Goal: Transaction & Acquisition: Subscribe to service/newsletter

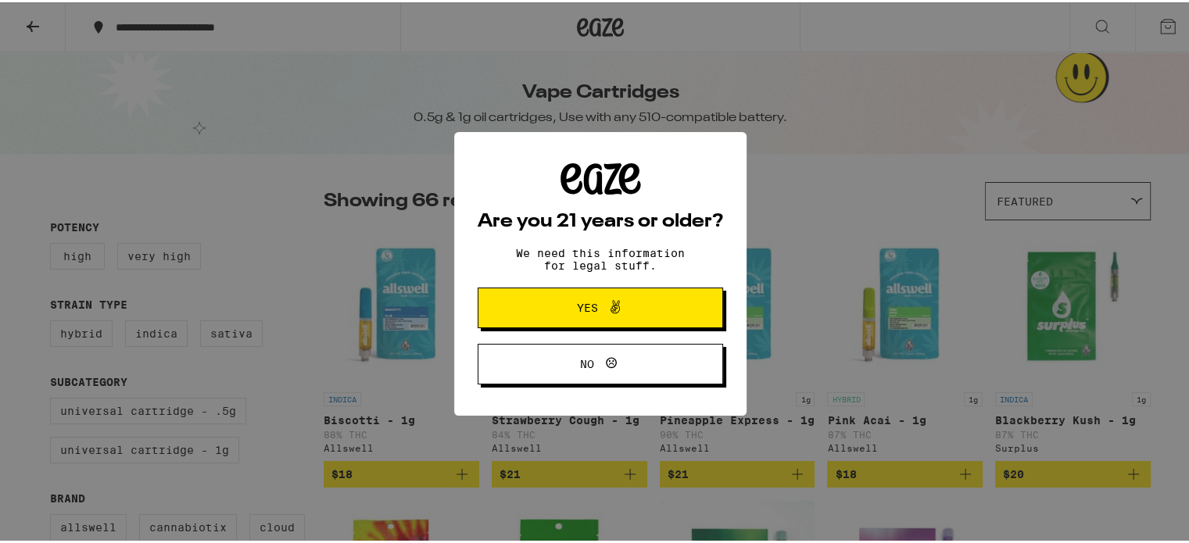
click at [581, 303] on span "Yes" at bounding box center [587, 305] width 21 height 11
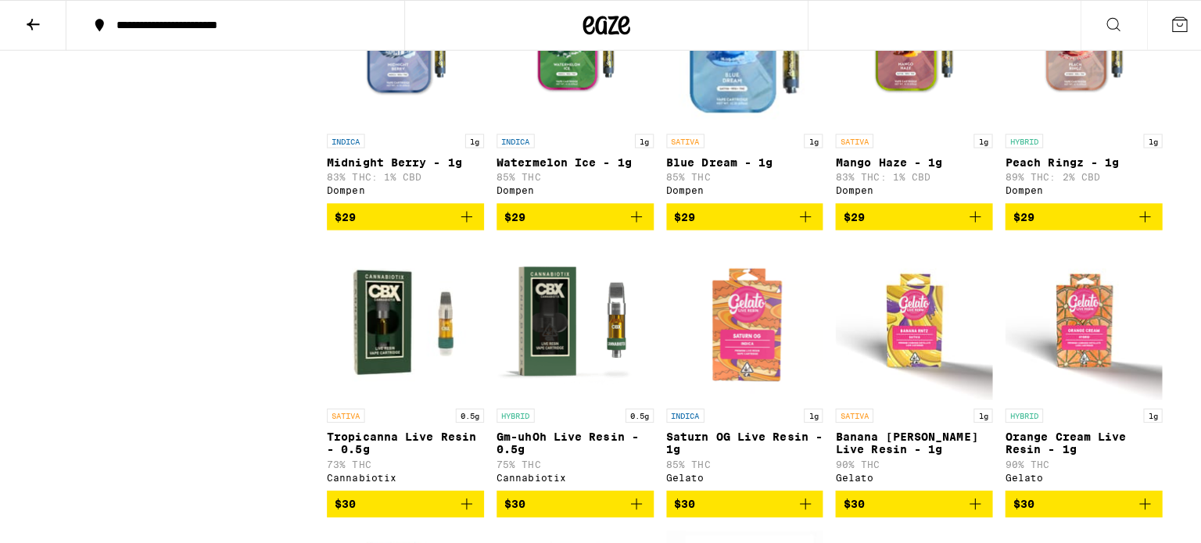
scroll to position [1251, 0]
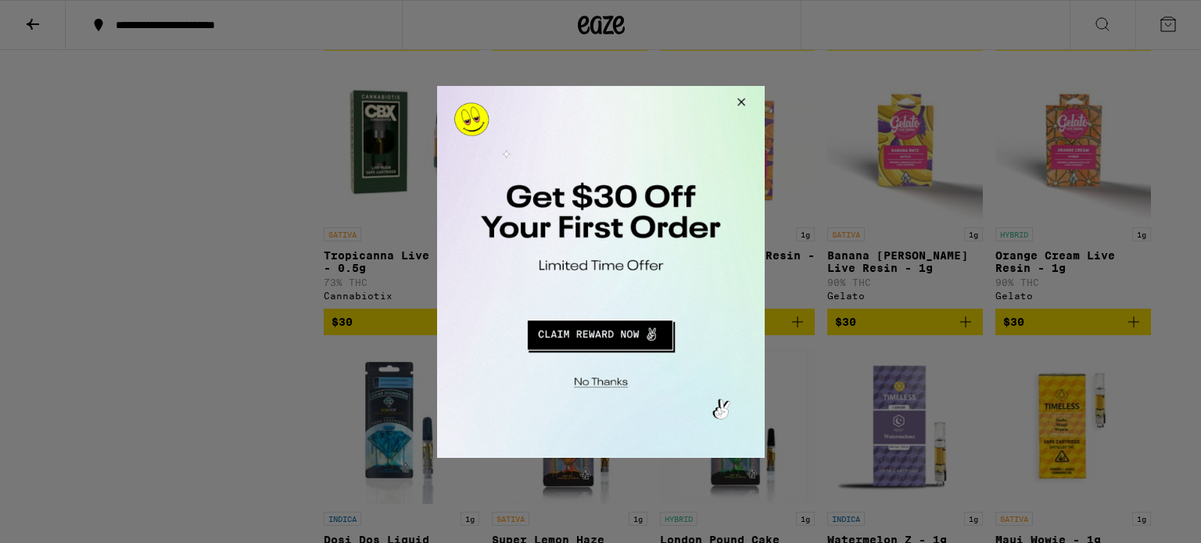
click at [582, 341] on button "Redirect to URL" at bounding box center [599, 333] width 272 height 38
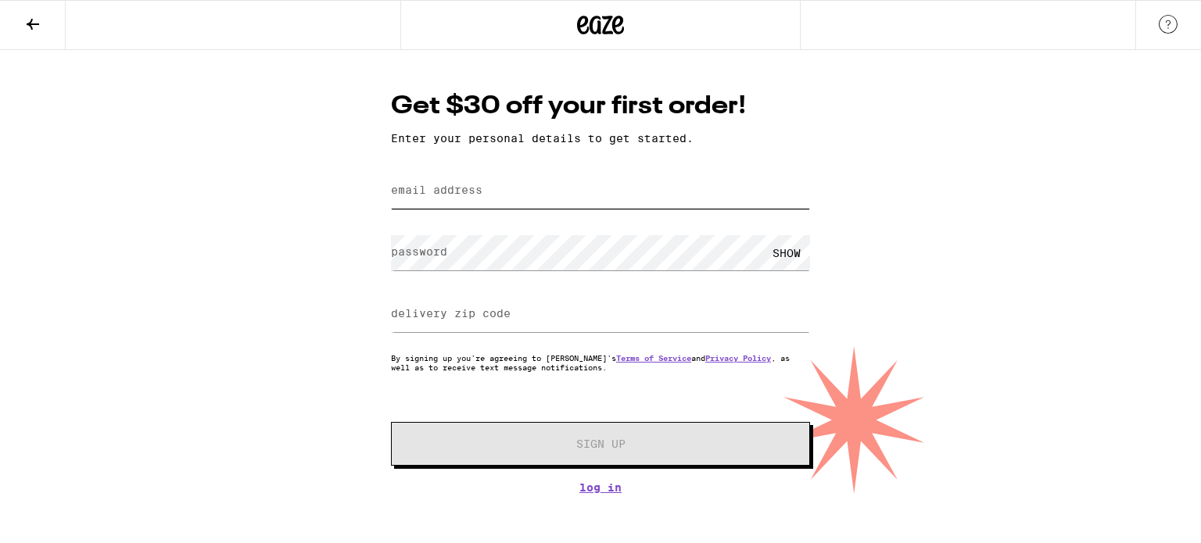
click at [474, 177] on input "email address" at bounding box center [600, 191] width 419 height 35
type input "dominicellis51773@gmail.com"
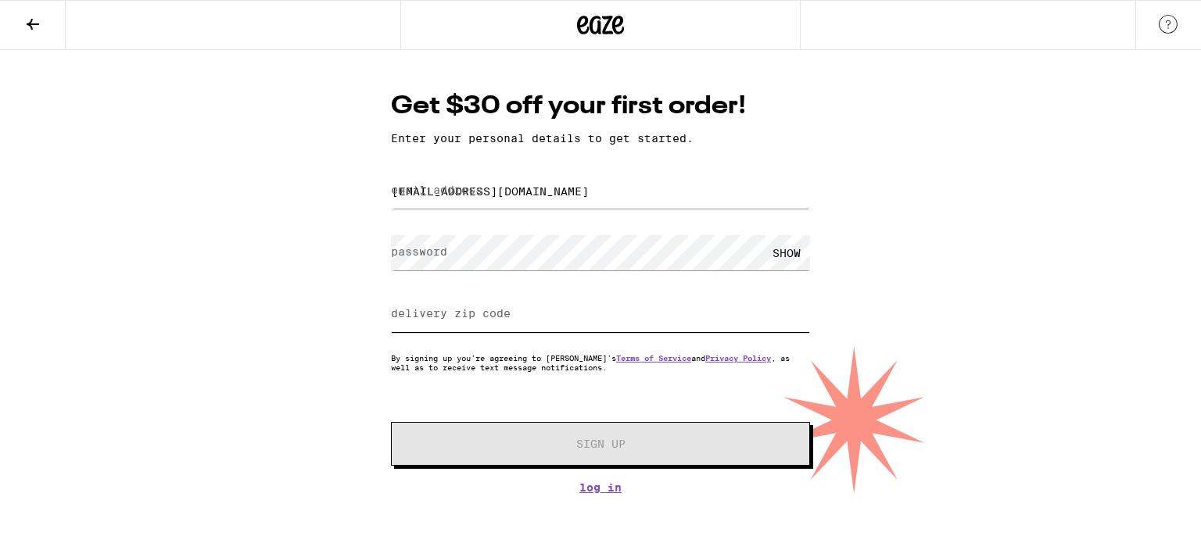
type input "08012"
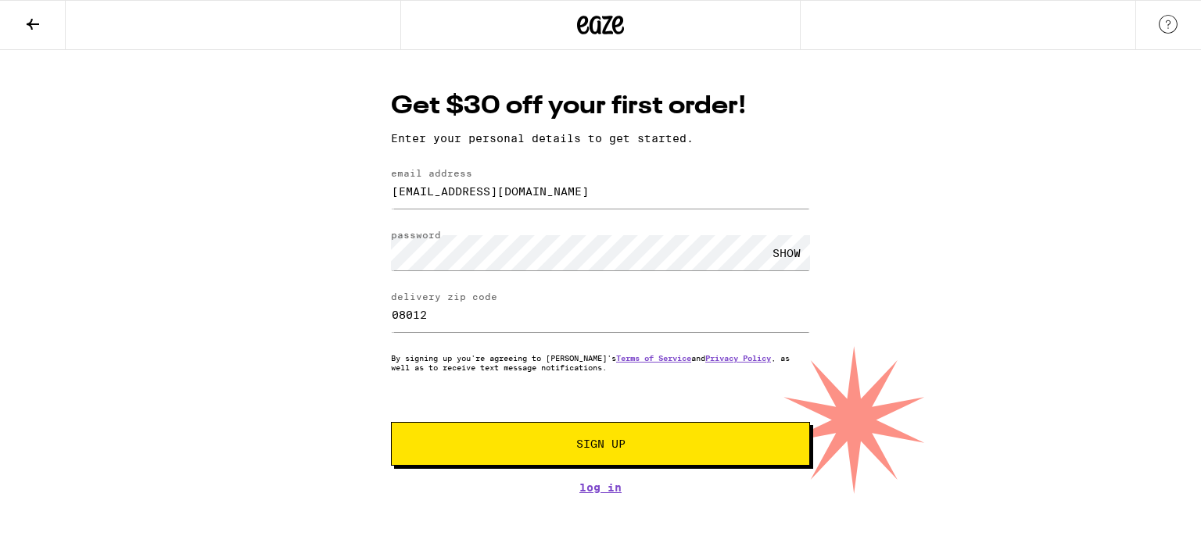
click at [647, 450] on span "Sign Up" at bounding box center [600, 444] width 311 height 11
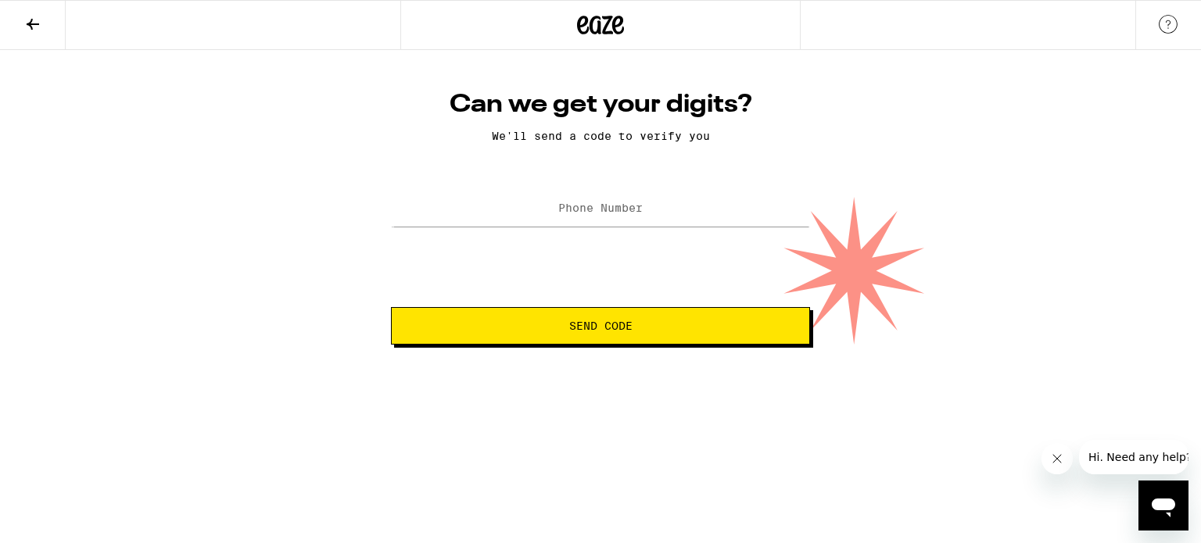
click at [572, 213] on label "Phone Number" at bounding box center [600, 208] width 84 height 13
click at [588, 210] on label "Phone Number" at bounding box center [600, 208] width 84 height 13
type input "(407) 748-4322"
click at [391, 307] on button "Send Code" at bounding box center [600, 326] width 419 height 38
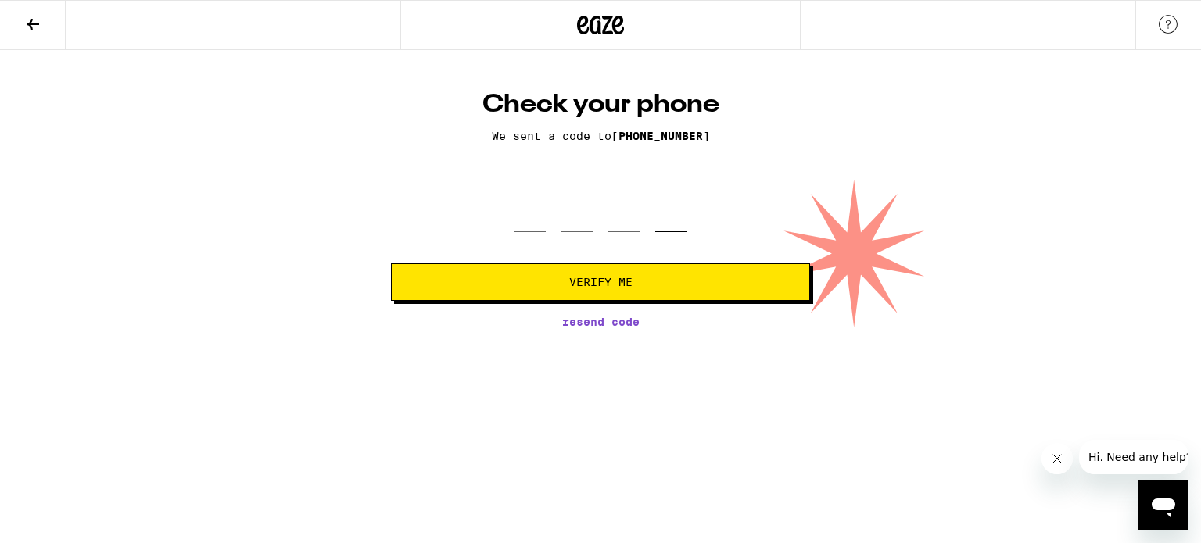
click at [670, 230] on input "tel" at bounding box center [670, 209] width 31 height 46
type input "2"
click at [542, 228] on input "tel" at bounding box center [529, 209] width 31 height 46
type input "2"
type input "3"
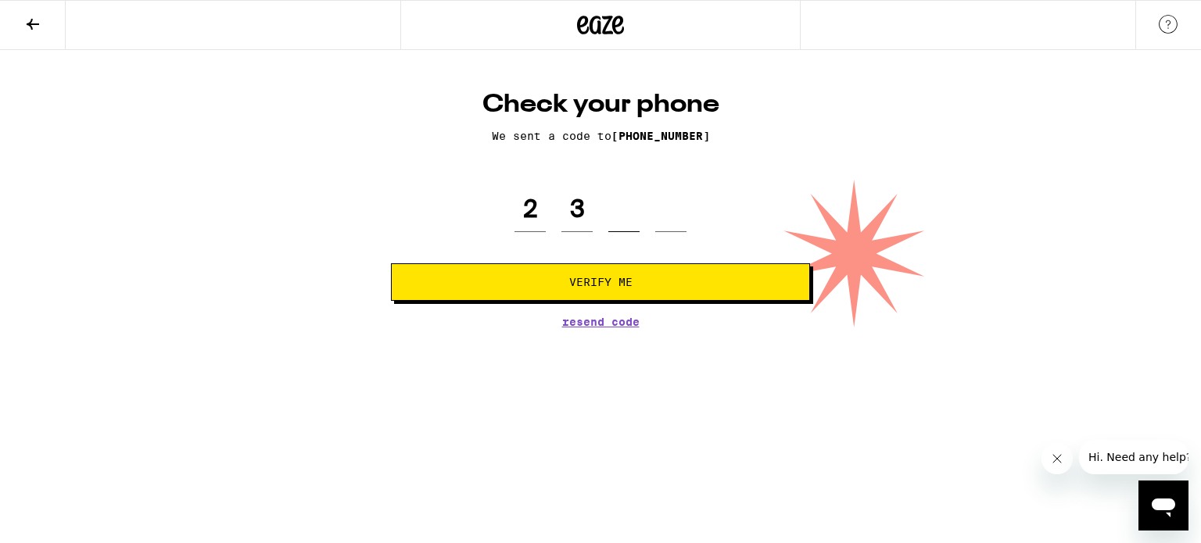
type input "7"
type input "3"
click at [391, 263] on button "Verify Me" at bounding box center [600, 282] width 419 height 38
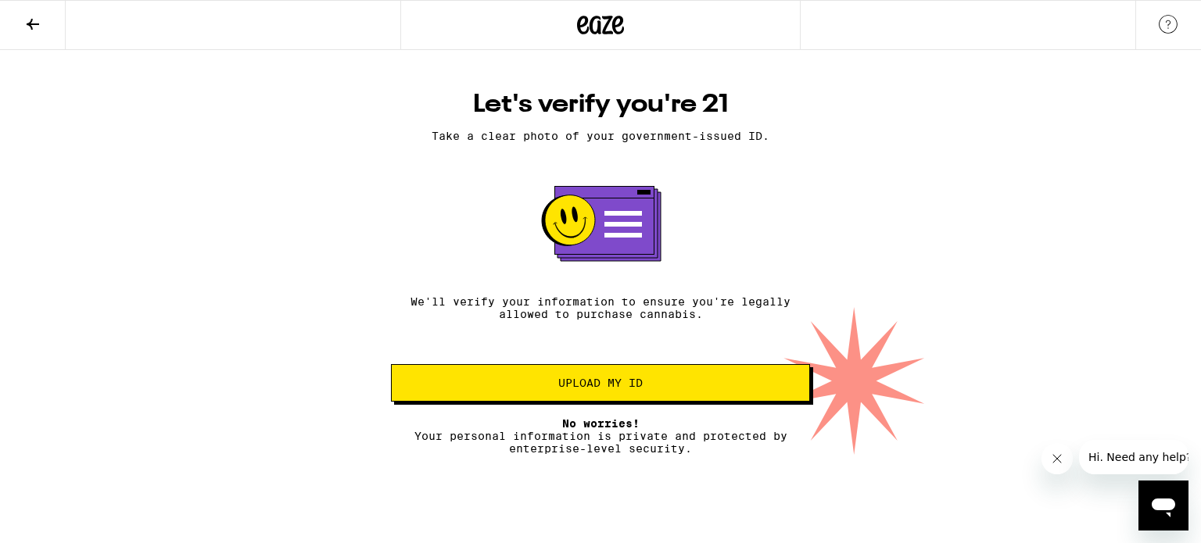
click at [517, 378] on button "Upload my ID" at bounding box center [600, 383] width 419 height 38
